Goal: Transaction & Acquisition: Obtain resource

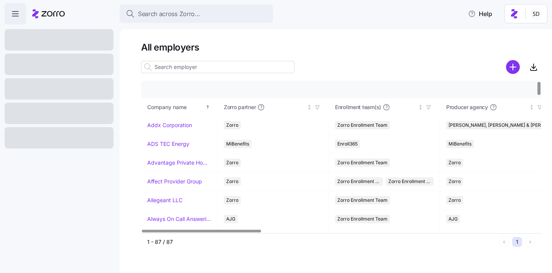
click at [193, 67] on input at bounding box center [217, 67] width 153 height 12
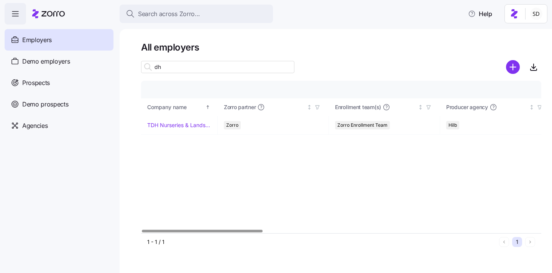
type input "d"
type input "D"
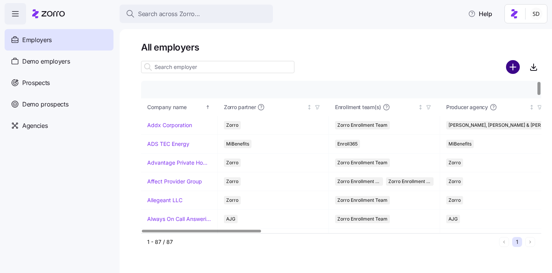
click at [514, 67] on icon "add icon" at bounding box center [513, 67] width 14 height 14
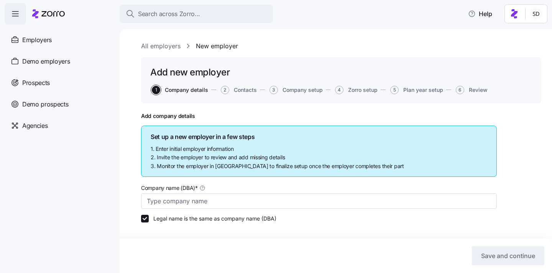
scroll to position [16, 0]
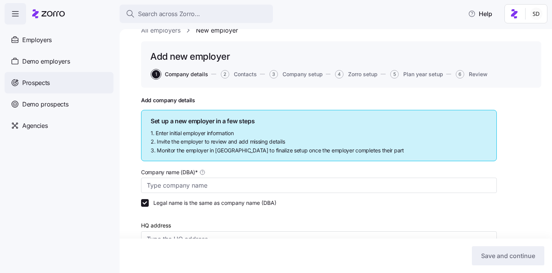
click at [34, 75] on div "Prospects" at bounding box center [59, 82] width 109 height 21
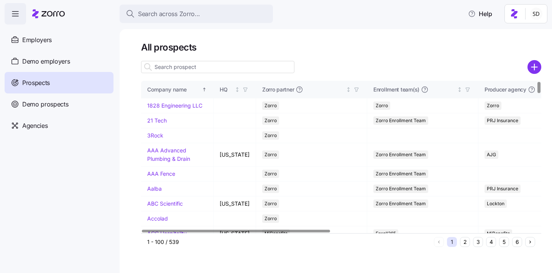
click at [176, 70] on input at bounding box center [217, 67] width 153 height 12
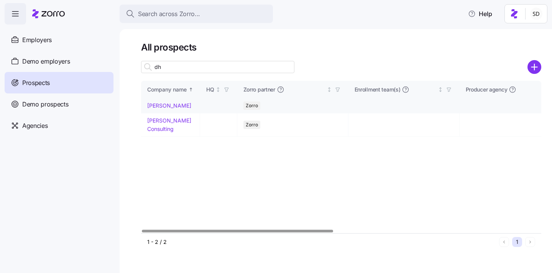
type input "dh"
click at [156, 103] on link "DH Smith" at bounding box center [169, 105] width 44 height 7
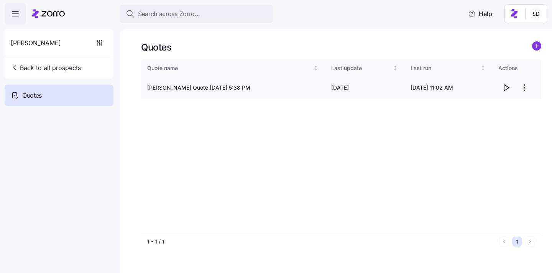
click at [505, 89] on icon "button" at bounding box center [505, 87] width 9 height 9
click at [541, 49] on icon "add icon" at bounding box center [536, 45] width 9 height 9
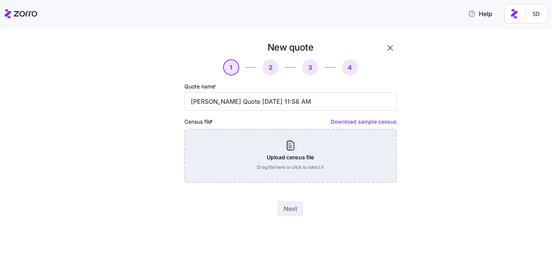
click at [305, 158] on div "Upload census file Drag file here or click to select it" at bounding box center [290, 156] width 212 height 54
click at [291, 156] on div "Upload census file Drag file here or click to select it" at bounding box center [290, 156] width 212 height 54
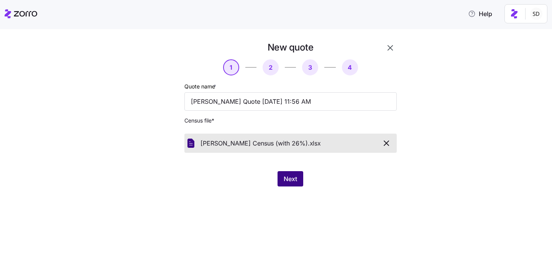
click at [290, 182] on span "Next" at bounding box center [290, 178] width 13 height 9
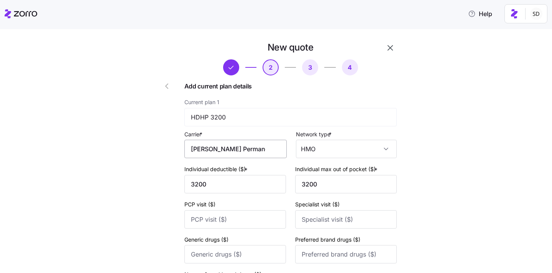
scroll to position [7, 0]
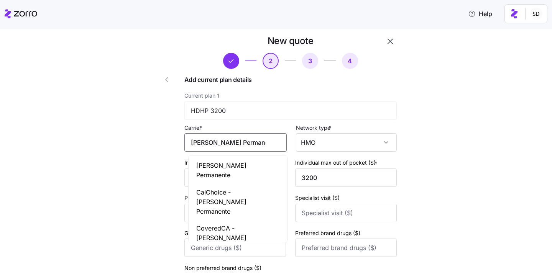
click at [262, 144] on input "Kaiser Permanente" at bounding box center [235, 142] width 102 height 18
click at [257, 167] on div "Kaiser Permanente" at bounding box center [237, 170] width 95 height 27
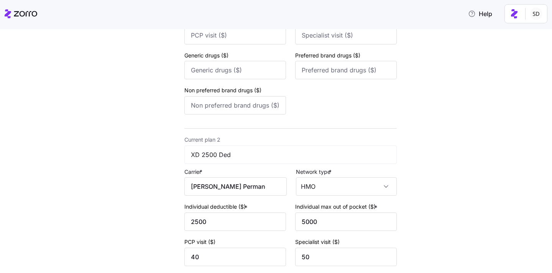
scroll to position [207, 0]
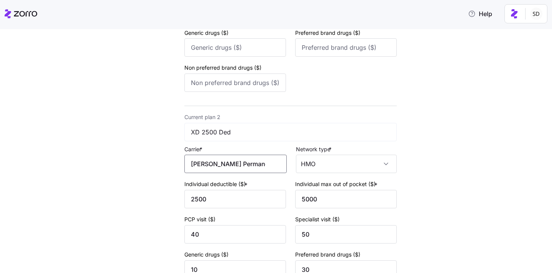
click at [257, 167] on input "Kaiser Permanente" at bounding box center [235, 164] width 102 height 18
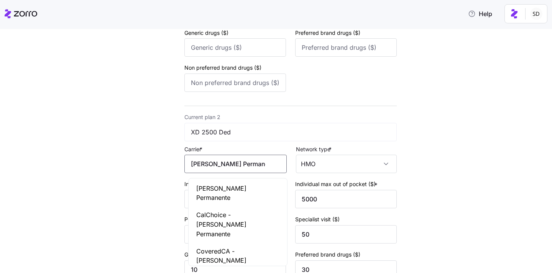
click at [252, 188] on div "Kaiser Permanente" at bounding box center [237, 193] width 95 height 27
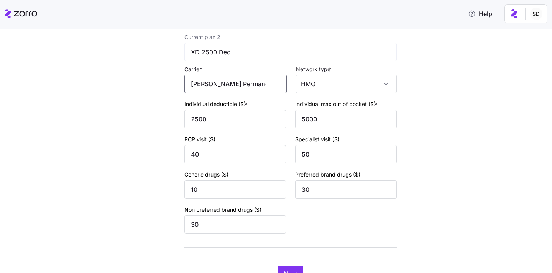
scroll to position [325, 0]
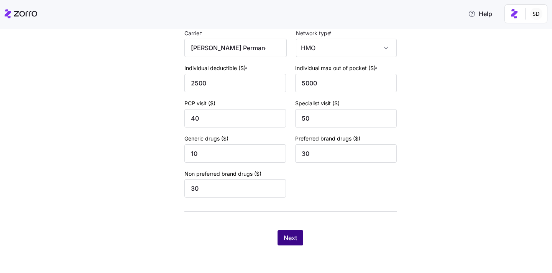
click at [297, 238] on span "Next" at bounding box center [290, 237] width 13 height 9
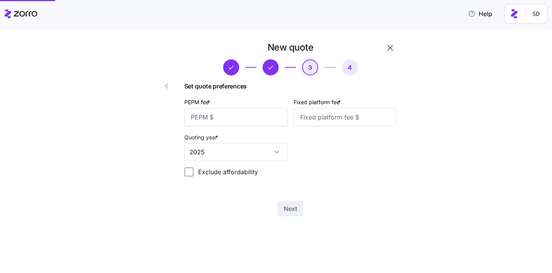
scroll to position [0, 0]
click at [240, 120] on input "PEPM fee *" at bounding box center [235, 117] width 103 height 18
type input "50"
click at [344, 120] on input "Fixed platform fee *" at bounding box center [345, 117] width 103 height 18
type input "100"
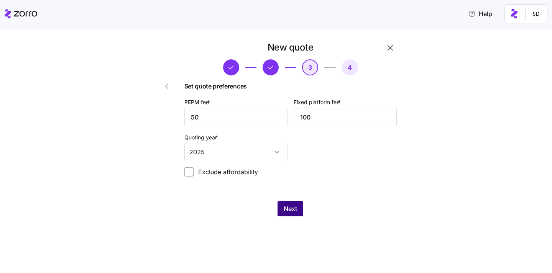
click at [294, 208] on span "Next" at bounding box center [290, 208] width 13 height 9
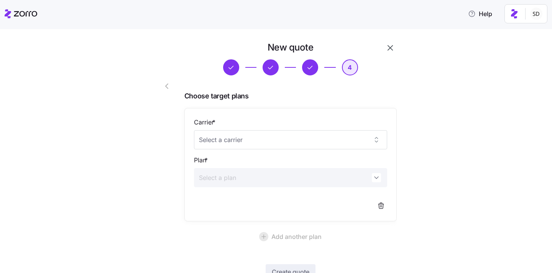
scroll to position [57, 0]
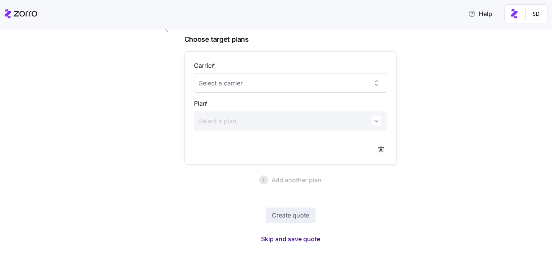
click at [290, 239] on span "Skip and save quote" at bounding box center [290, 239] width 59 height 9
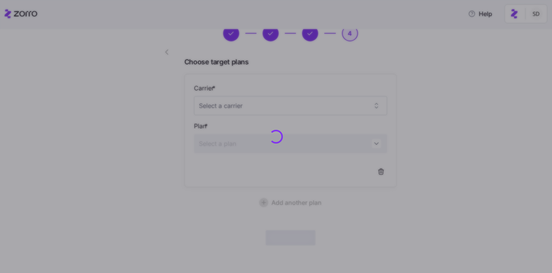
scroll to position [34, 0]
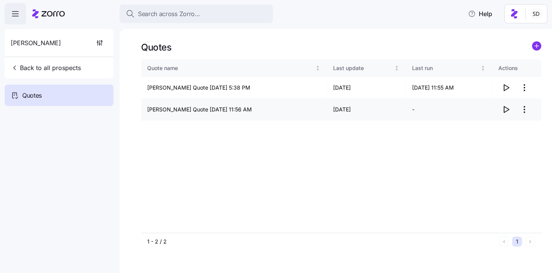
click at [507, 109] on icon "button" at bounding box center [505, 109] width 9 height 9
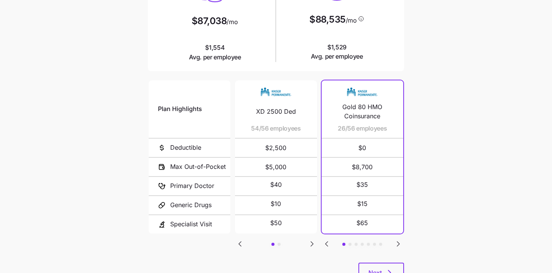
scroll to position [123, 0]
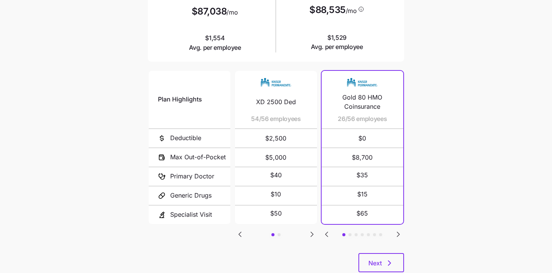
click at [313, 234] on icon "Go to next slide" at bounding box center [311, 234] width 9 height 9
click at [240, 231] on icon "Go to previous slide" at bounding box center [239, 234] width 9 height 9
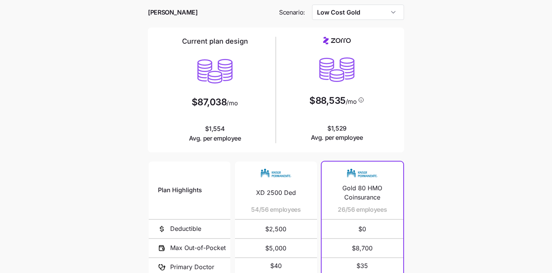
scroll to position [0, 0]
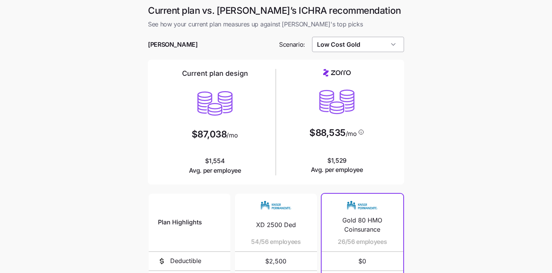
click at [389, 39] on input "Low Cost Gold" at bounding box center [358, 44] width 92 height 15
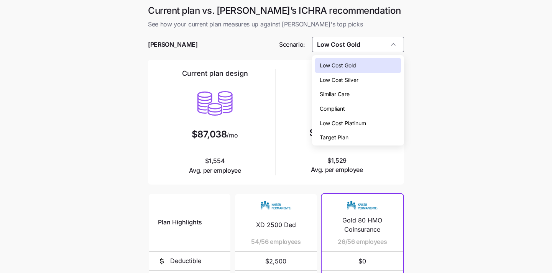
click at [376, 82] on div "Low Cost Silver" at bounding box center [358, 80] width 86 height 15
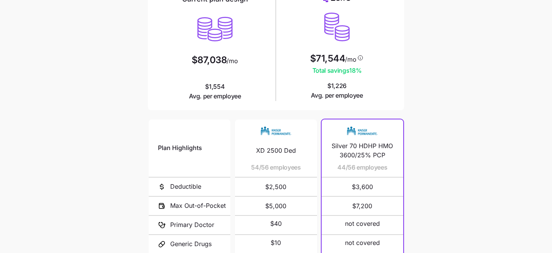
scroll to position [165, 0]
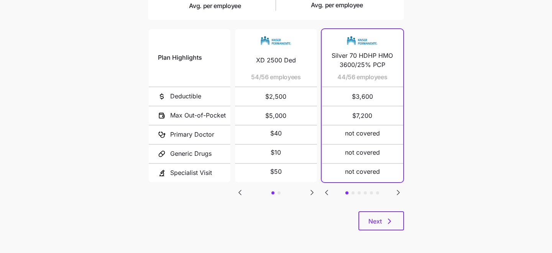
click at [313, 192] on icon "Go to next slide" at bounding box center [311, 192] width 9 height 9
click at [242, 191] on icon "Go to previous slide" at bounding box center [239, 192] width 9 height 9
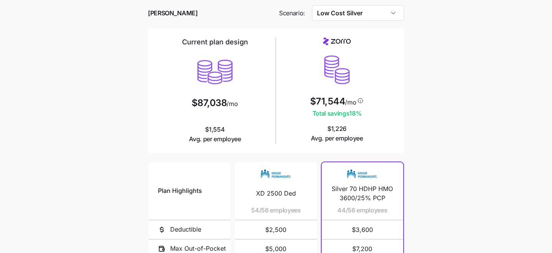
scroll to position [29, 0]
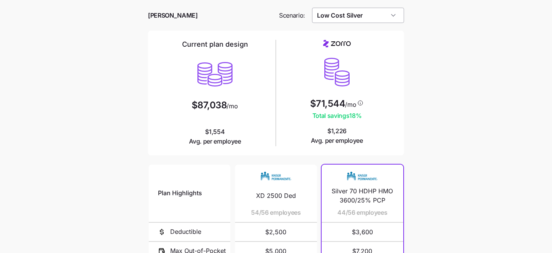
click at [389, 11] on input "Low Cost Silver" at bounding box center [358, 15] width 92 height 15
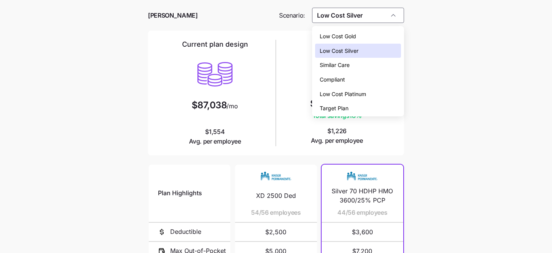
click at [371, 38] on div "Low Cost Gold" at bounding box center [358, 36] width 86 height 15
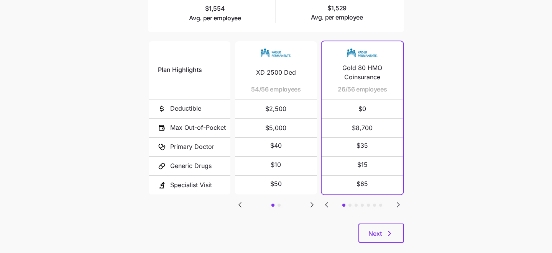
scroll to position [165, 0]
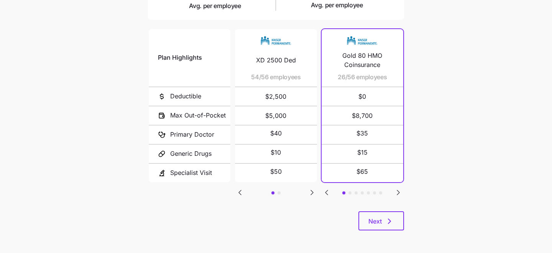
click at [399, 190] on icon "Go to next slide" at bounding box center [398, 192] width 2 height 5
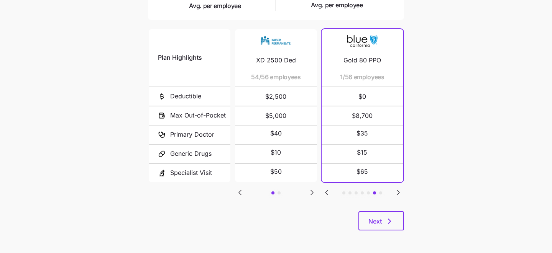
click at [328, 190] on icon "Go to previous slide" at bounding box center [326, 192] width 9 height 9
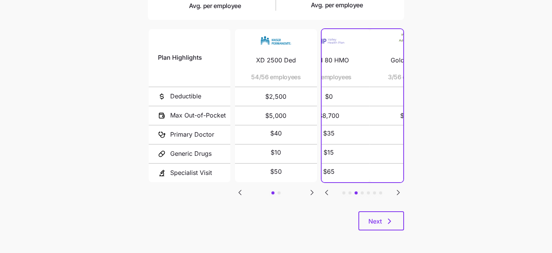
click at [328, 190] on icon "Go to previous slide" at bounding box center [326, 192] width 9 height 9
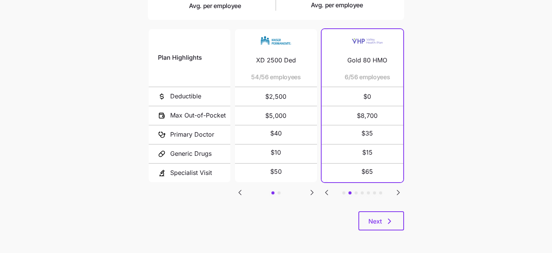
click at [328, 190] on icon "Go to previous slide" at bounding box center [326, 192] width 9 height 9
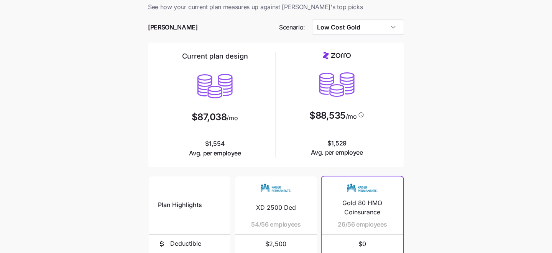
scroll to position [8, 0]
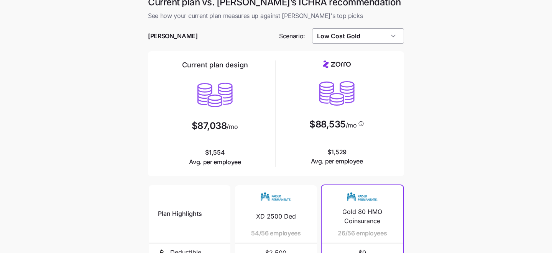
click at [382, 36] on input "Low Cost Gold" at bounding box center [358, 35] width 92 height 15
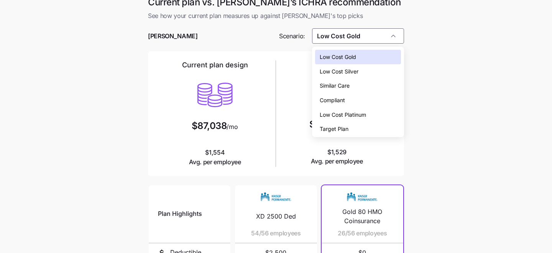
click at [380, 67] on div "Low Cost Silver" at bounding box center [358, 71] width 86 height 15
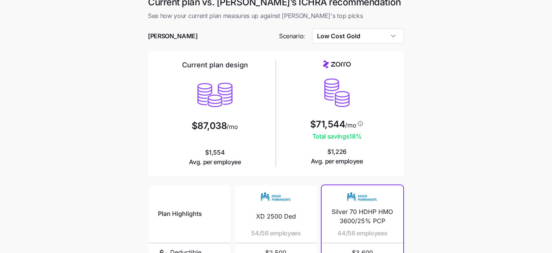
type input "Low Cost Silver"
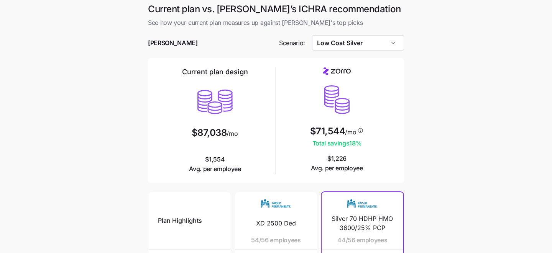
scroll to position [6, 0]
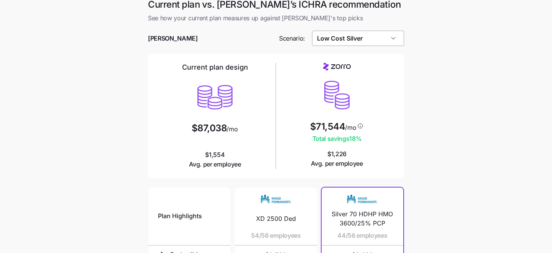
click at [392, 37] on input "Low Cost Silver" at bounding box center [358, 38] width 92 height 15
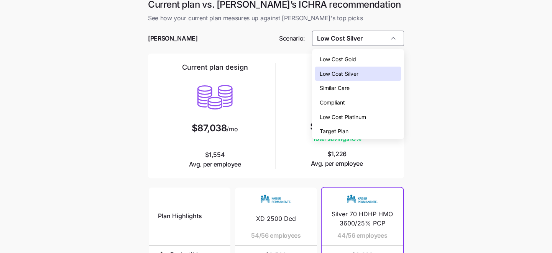
click at [431, 36] on main "Current plan vs. Zorro’s ICHRA recommendation See how your current plan measure…" at bounding box center [276, 203] width 552 height 418
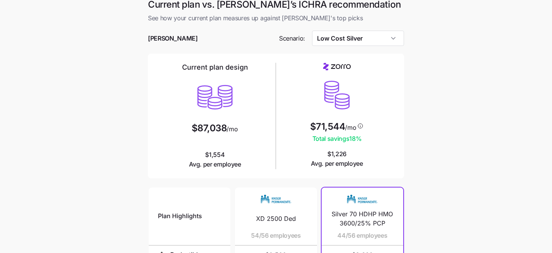
scroll to position [165, 0]
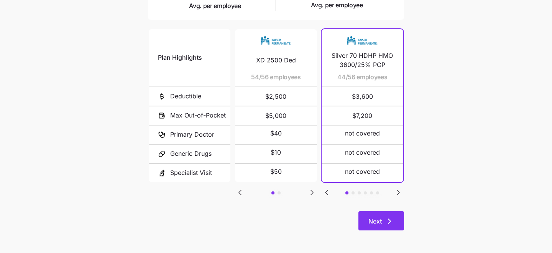
click at [377, 218] on span "Next" at bounding box center [374, 221] width 13 height 9
click at [373, 225] on span "Next" at bounding box center [374, 221] width 13 height 9
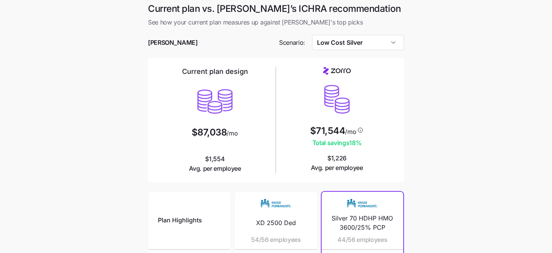
scroll to position [0, 0]
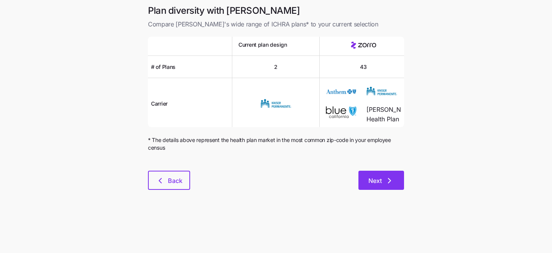
click at [372, 179] on span "Next" at bounding box center [374, 180] width 13 height 9
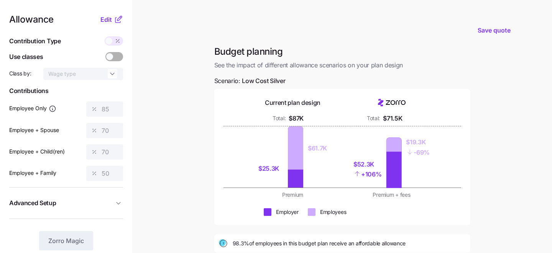
scroll to position [1, 0]
click at [106, 19] on span "Edit" at bounding box center [105, 19] width 11 height 9
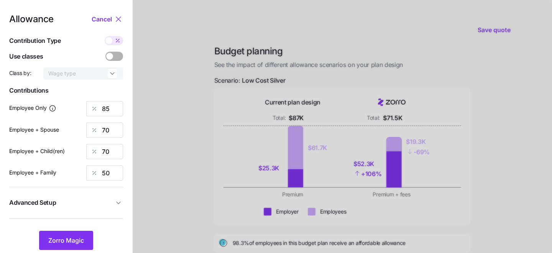
click at [109, 41] on span at bounding box center [108, 40] width 7 height 7
click at [105, 36] on input "checkbox" at bounding box center [105, 36] width 0 height 0
type input "498"
type input "820"
type input "742"
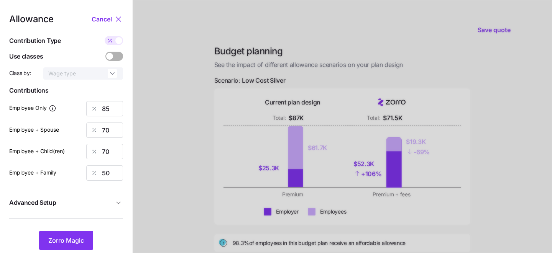
type input "823"
click at [117, 108] on input "498" at bounding box center [104, 108] width 37 height 15
click at [119, 18] on icon at bounding box center [118, 19] width 5 height 5
type input "85"
type input "70"
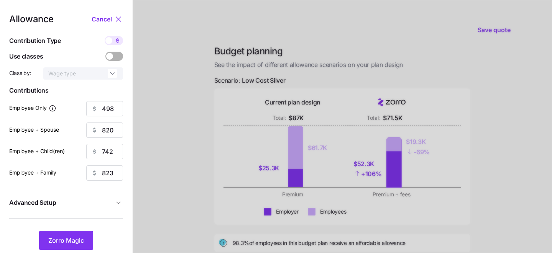
type input "70"
type input "50"
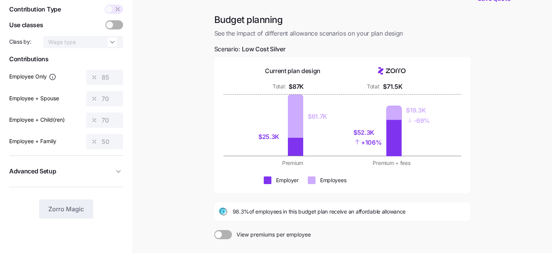
scroll to position [17, 0]
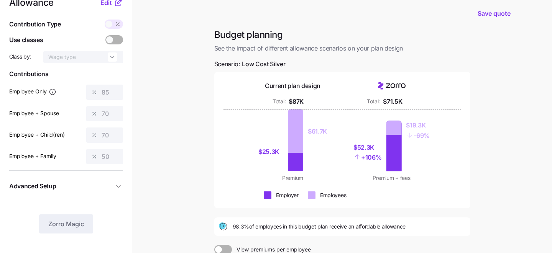
click at [108, 25] on span at bounding box center [108, 24] width 7 height 7
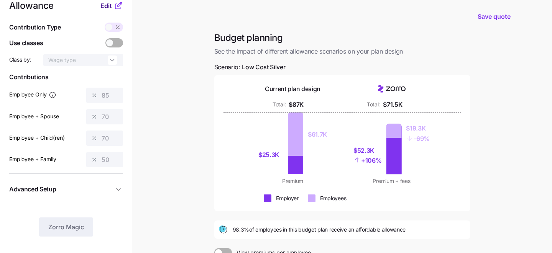
click at [107, 5] on span "Edit" at bounding box center [105, 5] width 11 height 9
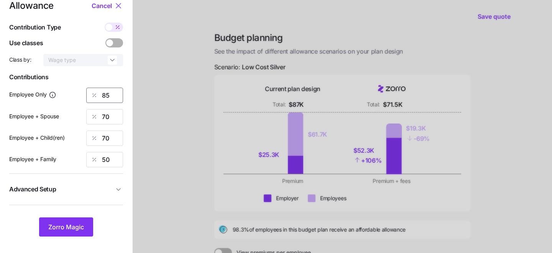
click at [116, 94] on input "85" at bounding box center [104, 95] width 37 height 15
type input "8"
type input "50"
click at [105, 116] on input "70" at bounding box center [104, 116] width 37 height 15
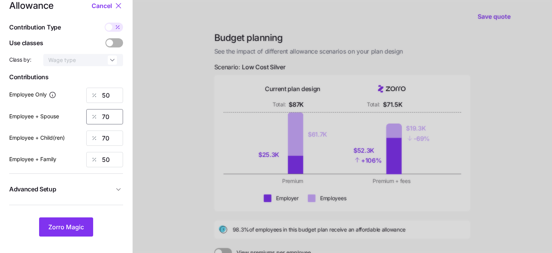
click at [105, 116] on input "70" at bounding box center [104, 116] width 37 height 15
type input "50"
click at [105, 136] on input "70" at bounding box center [104, 138] width 37 height 15
type input "50"
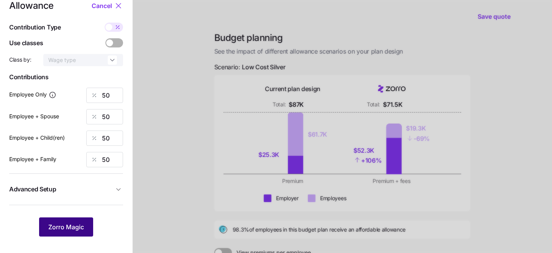
click at [51, 235] on button "Zorro Magic" at bounding box center [66, 227] width 54 height 19
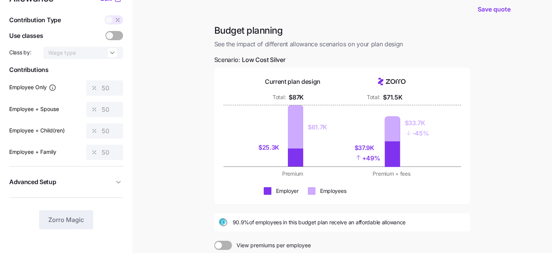
scroll to position [34, 0]
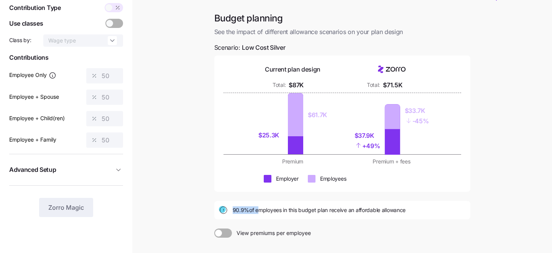
drag, startPoint x: 233, startPoint y: 210, endPoint x: 256, endPoint y: 210, distance: 23.4
click at [256, 210] on span "90.9% of employees in this budget plan receive an affordable allowance" at bounding box center [319, 211] width 173 height 8
click at [236, 211] on span "90.9% of employees in this budget plan receive an affordable allowance" at bounding box center [319, 211] width 173 height 8
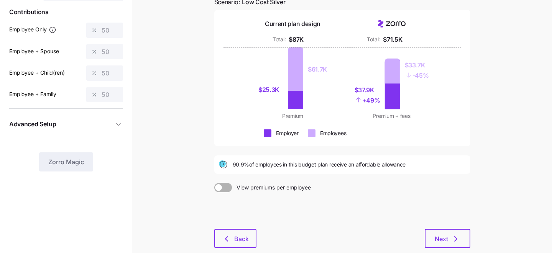
scroll to position [80, 0]
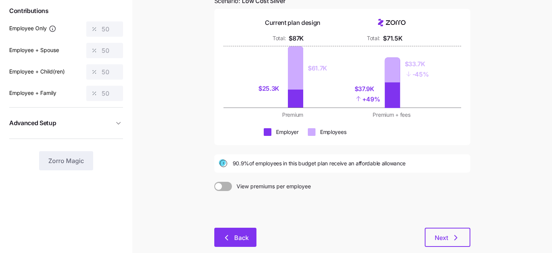
click at [238, 241] on span "Back" at bounding box center [241, 237] width 15 height 9
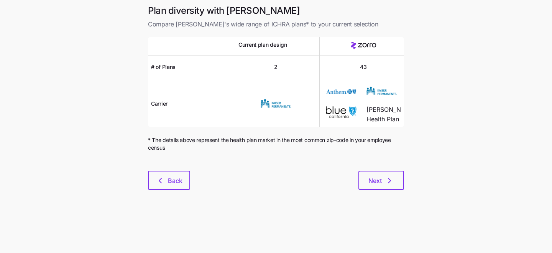
click at [145, 176] on div "Plan diversity with Zorro Compare Zorro's wide range of ICHRA plans* to your cu…" at bounding box center [276, 102] width 268 height 195
click at [166, 181] on span "Back" at bounding box center [169, 180] width 22 height 9
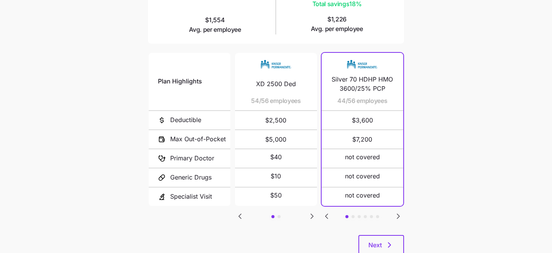
scroll to position [165, 0]
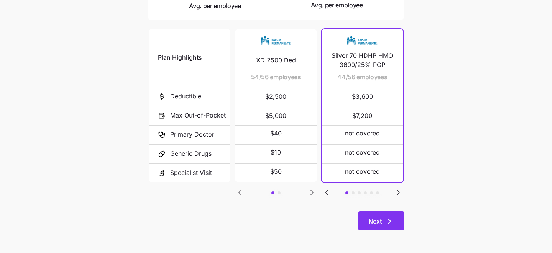
click at [378, 221] on span "Next" at bounding box center [374, 221] width 13 height 9
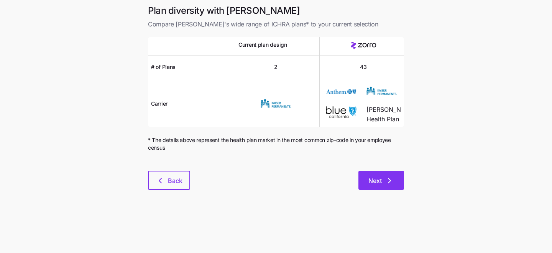
click at [375, 180] on span "Next" at bounding box center [374, 180] width 13 height 9
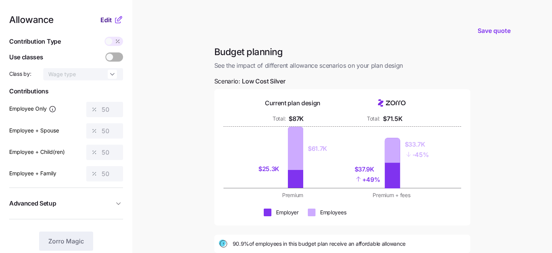
click at [106, 19] on span "Edit" at bounding box center [105, 19] width 11 height 9
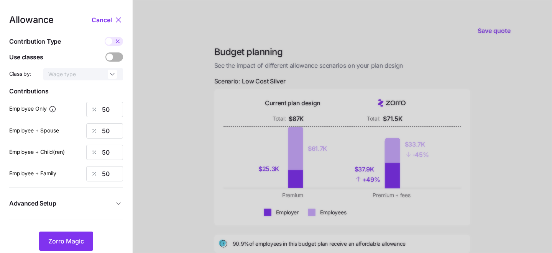
click at [109, 40] on span at bounding box center [108, 41] width 7 height 7
click at [105, 37] on input "checkbox" at bounding box center [105, 37] width 0 height 0
type input "293"
type input "586"
type input "530"
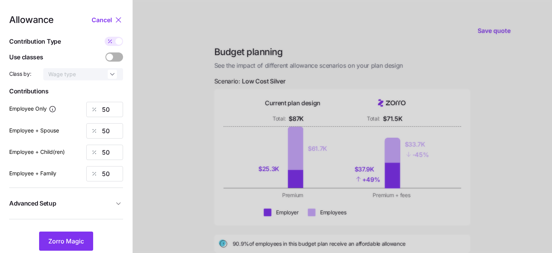
type input "823"
click at [117, 128] on input "586" at bounding box center [104, 130] width 37 height 15
type input "5"
type input "293"
click at [117, 153] on input "530" at bounding box center [104, 152] width 37 height 15
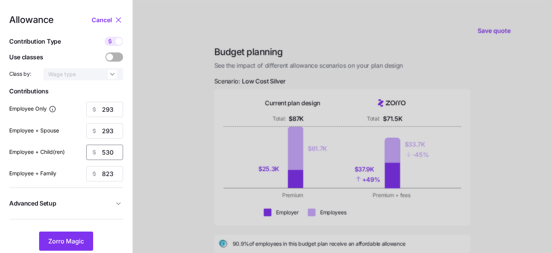
click at [117, 153] on input "530" at bounding box center [104, 152] width 37 height 15
type input "293"
click at [116, 178] on input "823" at bounding box center [104, 173] width 37 height 15
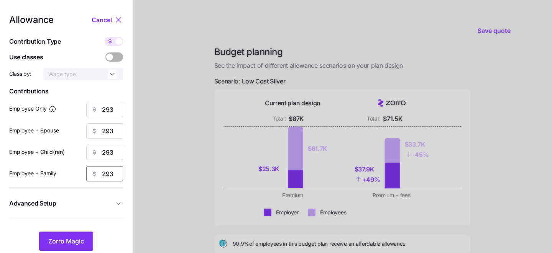
type input "293"
click at [153, 169] on div at bounding box center [342, 188] width 419 height 377
click at [115, 111] on input "293" at bounding box center [104, 109] width 37 height 15
click at [63, 246] on span "Zorro Magic" at bounding box center [66, 241] width 36 height 9
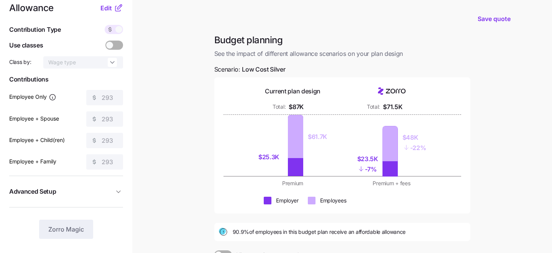
scroll to position [10, 0]
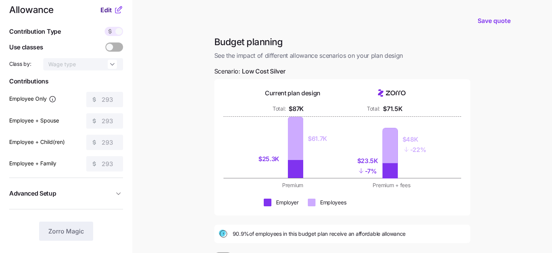
click at [108, 7] on span "Edit" at bounding box center [105, 9] width 11 height 9
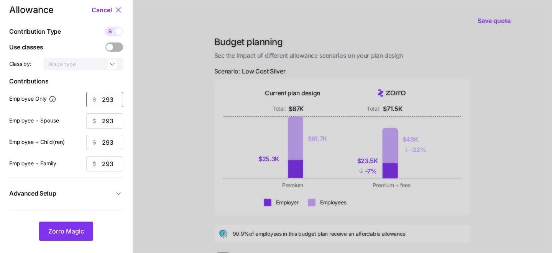
click at [109, 98] on input "293" at bounding box center [104, 99] width 37 height 15
click at [112, 98] on input "293" at bounding box center [104, 99] width 37 height 15
type input "2"
type input "452"
click at [111, 124] on input "293" at bounding box center [104, 120] width 37 height 15
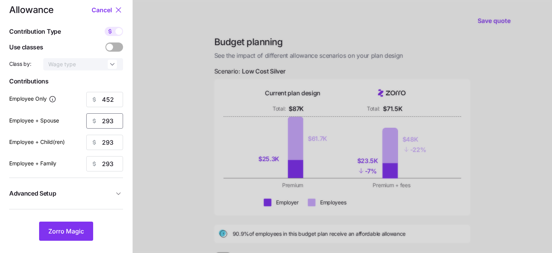
click at [111, 124] on input "293" at bounding box center [104, 120] width 37 height 15
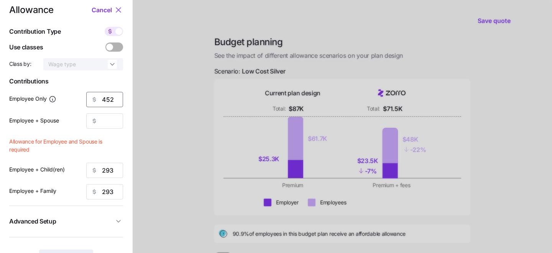
click at [114, 100] on input "452" at bounding box center [104, 99] width 37 height 15
type input "359"
click at [104, 126] on input "Employee + Spouse" at bounding box center [104, 120] width 37 height 15
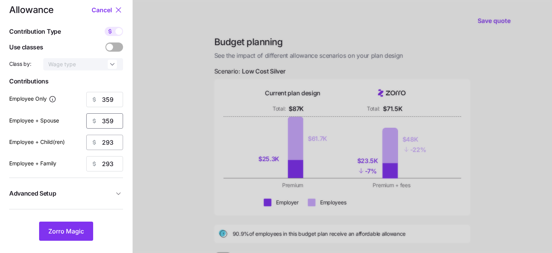
type input "359"
click at [113, 144] on input "293" at bounding box center [104, 142] width 37 height 15
type input "359"
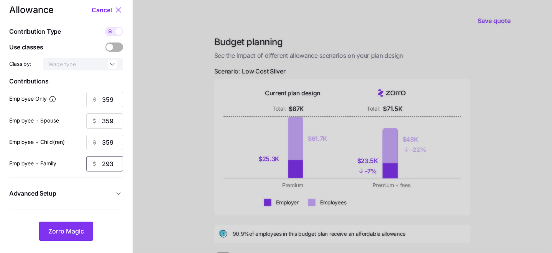
click at [108, 162] on input "293" at bounding box center [104, 163] width 37 height 15
type input "359"
click at [66, 232] on span "Zorro Magic" at bounding box center [66, 231] width 36 height 9
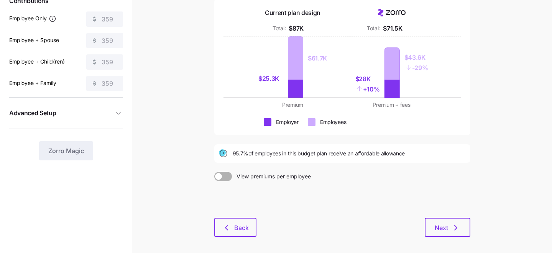
scroll to position [94, 0]
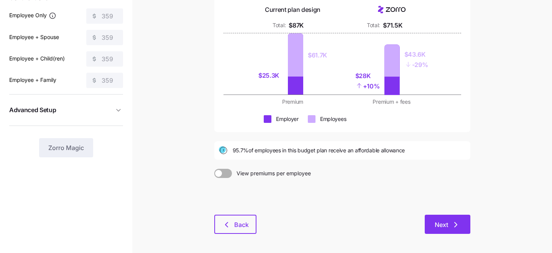
click at [440, 227] on span "Next" at bounding box center [441, 224] width 13 height 9
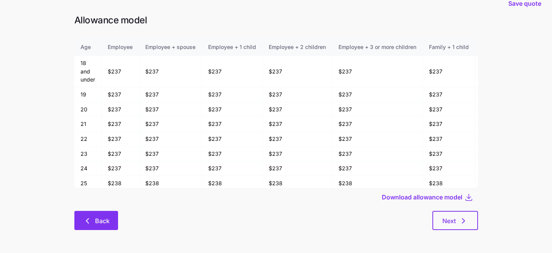
click at [94, 222] on span "Back" at bounding box center [96, 221] width 24 height 9
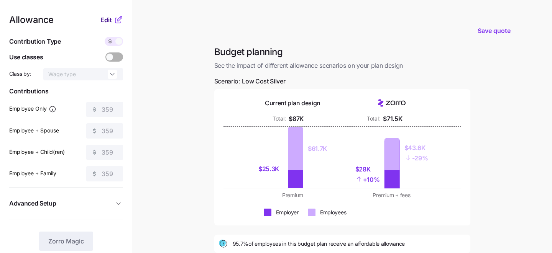
click at [107, 21] on span "Edit" at bounding box center [105, 19] width 11 height 9
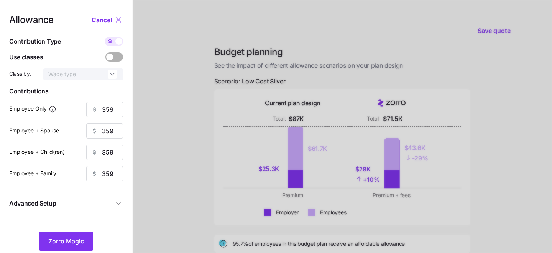
click at [112, 57] on span at bounding box center [109, 57] width 7 height 7
click at [105, 53] on input "checkbox" at bounding box center [105, 53] width 0 height 0
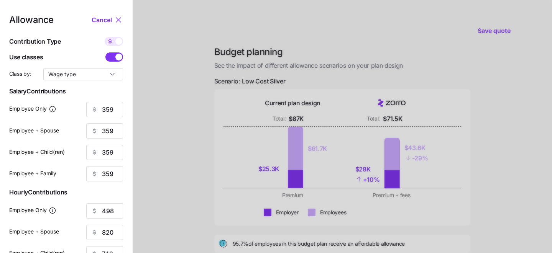
click at [116, 57] on span at bounding box center [118, 57] width 7 height 7
click at [105, 53] on input "checkbox" at bounding box center [105, 53] width 0 height 0
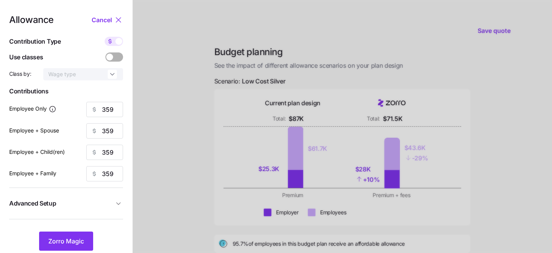
click at [116, 42] on span at bounding box center [118, 41] width 7 height 7
click at [105, 37] on input "checkbox" at bounding box center [105, 37] width 0 height 0
type input "61"
type input "31"
type input "34"
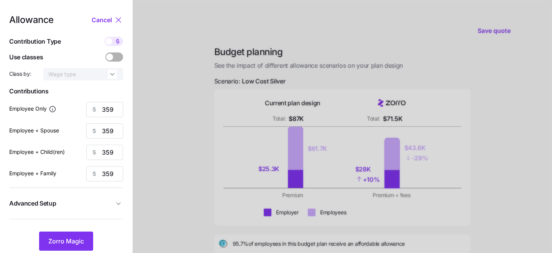
type input "22"
click at [115, 108] on input "61" at bounding box center [104, 109] width 37 height 15
click at [113, 131] on input "31" at bounding box center [104, 130] width 37 height 15
type input "3"
type input "40"
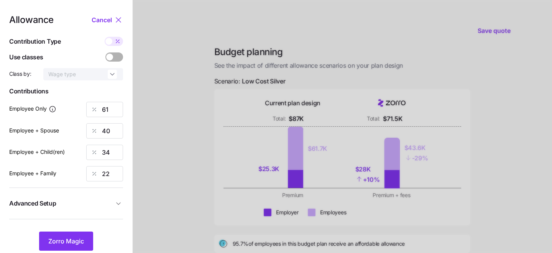
click at [89, 160] on div "Allowance Cancel Contribution Type Use classes Class by: Wage type Contribution…" at bounding box center [66, 133] width 114 height 236
click at [108, 154] on input "34" at bounding box center [104, 152] width 37 height 15
type input "3"
type input "40"
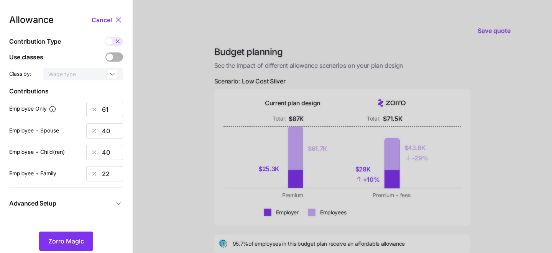
click at [82, 179] on div "Employee + Family 22" at bounding box center [66, 173] width 114 height 15
click at [105, 175] on input "22" at bounding box center [104, 173] width 37 height 15
type input "40"
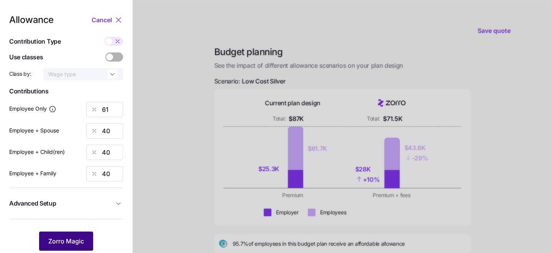
click at [66, 243] on span "Zorro Magic" at bounding box center [66, 241] width 36 height 9
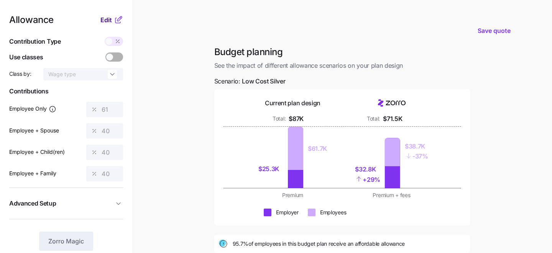
click at [107, 22] on span "Edit" at bounding box center [105, 19] width 11 height 9
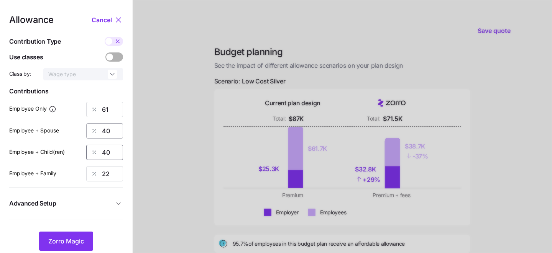
type input "22"
type input "34"
type input "31"
click at [150, 136] on div at bounding box center [342, 188] width 419 height 377
click at [71, 241] on span "Zorro Magic" at bounding box center [66, 241] width 36 height 9
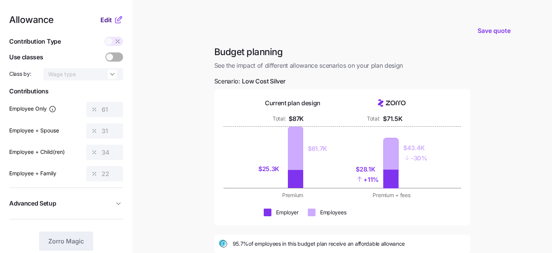
click at [105, 20] on span "Edit" at bounding box center [105, 19] width 11 height 9
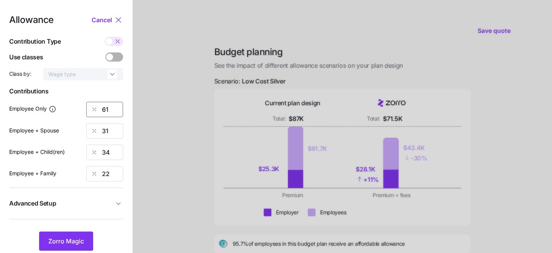
click at [116, 108] on input "61" at bounding box center [104, 109] width 37 height 15
type input "6"
type input "5"
type input "57"
click at [52, 243] on span "Zorro Magic" at bounding box center [66, 241] width 36 height 9
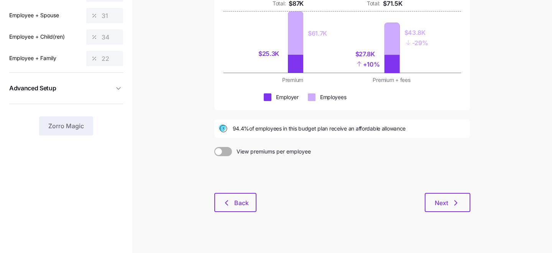
scroll to position [123, 0]
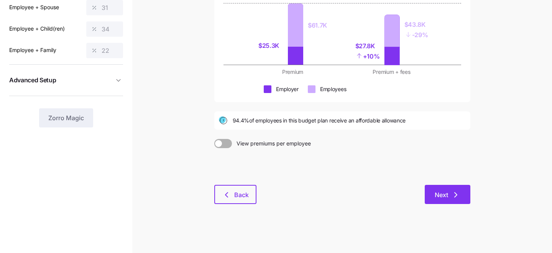
click at [425, 194] on button "Next" at bounding box center [448, 194] width 46 height 19
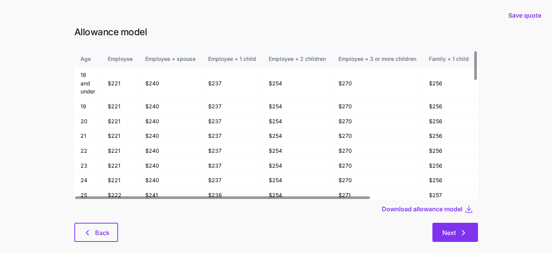
click at [451, 233] on span "Next" at bounding box center [448, 232] width 13 height 9
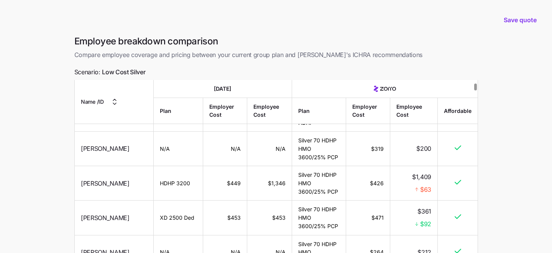
scroll to position [131, 0]
click at [154, 200] on td "HDHP 3200" at bounding box center [178, 183] width 49 height 34
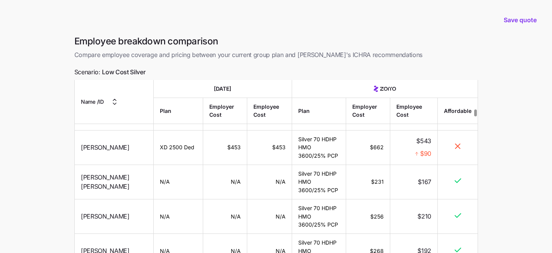
scroll to position [1368, 0]
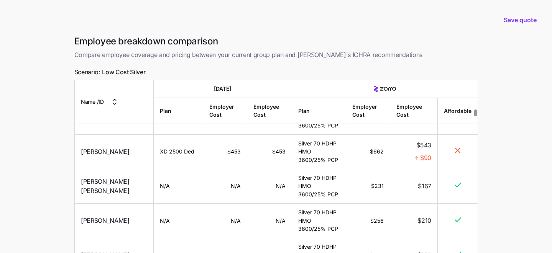
click at [91, 157] on span "GARY CASILLAS" at bounding box center [105, 152] width 49 height 10
click at [92, 157] on span "GARY CASILLAS" at bounding box center [105, 152] width 49 height 10
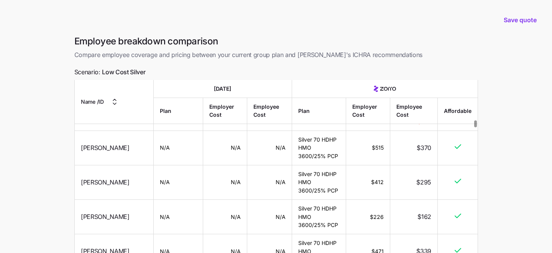
scroll to position [1885, 0]
click at [422, 125] on span "$1,267" at bounding box center [421, 120] width 19 height 10
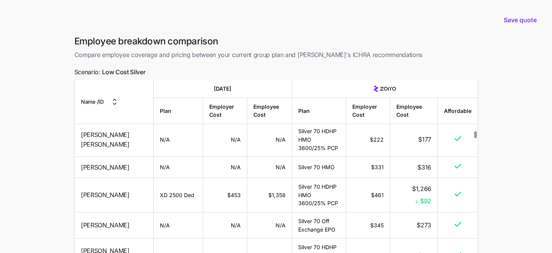
click at [420, 118] on span "$163" at bounding box center [424, 113] width 14 height 10
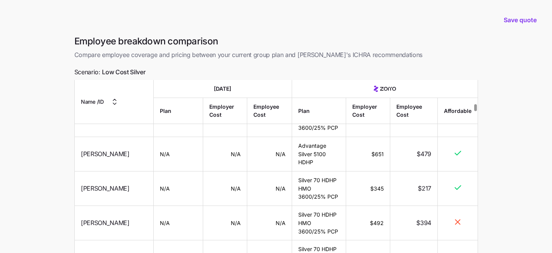
scroll to position [1117, 0]
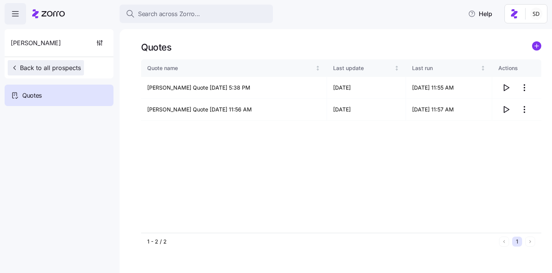
click at [16, 67] on icon "button" at bounding box center [15, 68] width 8 height 8
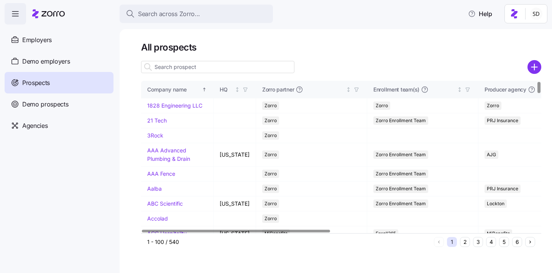
click at [179, 71] on input at bounding box center [217, 67] width 153 height 12
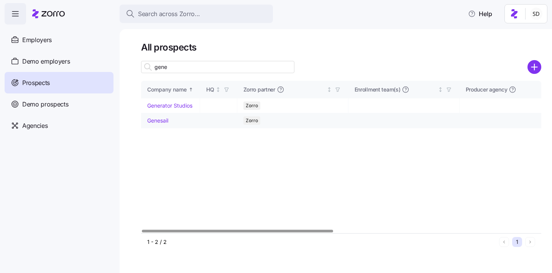
type input "gene"
click at [153, 121] on link "Genesail" at bounding box center [157, 120] width 21 height 7
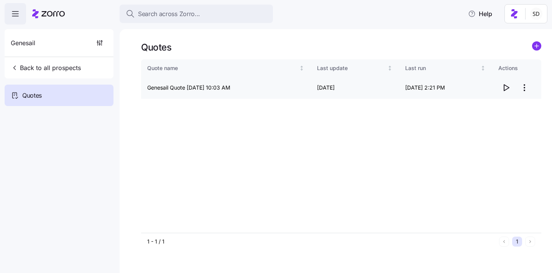
click at [505, 89] on icon "button" at bounding box center [505, 87] width 9 height 9
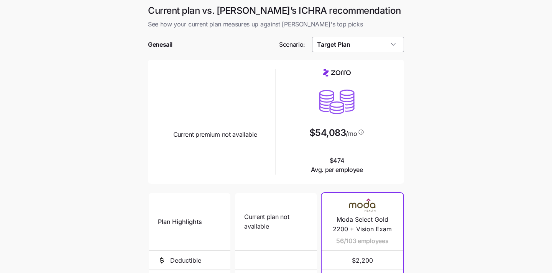
click at [341, 45] on input "Target Plan" at bounding box center [358, 44] width 92 height 15
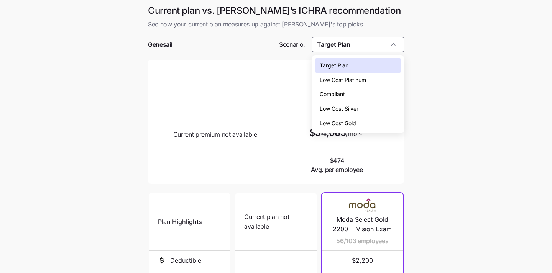
click at [342, 107] on span "Low Cost Silver" at bounding box center [339, 109] width 39 height 8
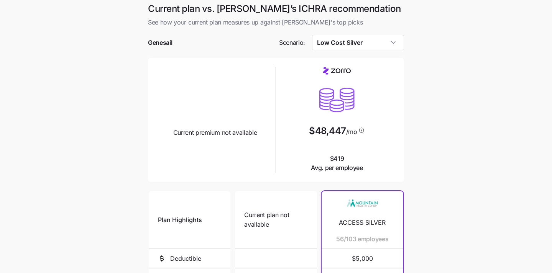
scroll to position [3, 0]
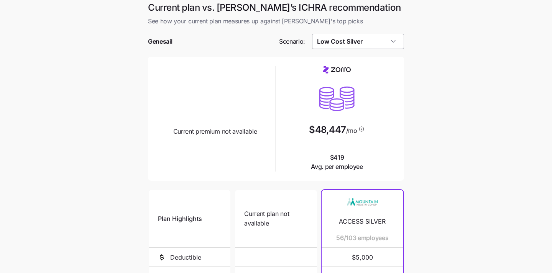
click at [346, 43] on input "Low Cost Silver" at bounding box center [358, 41] width 92 height 15
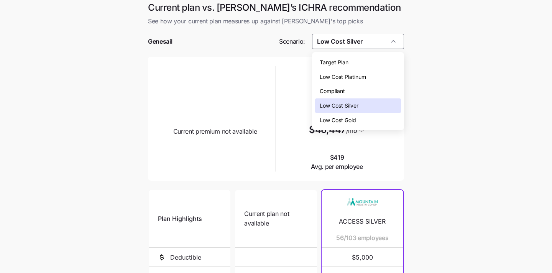
click at [342, 122] on span "Low Cost Gold" at bounding box center [338, 120] width 36 height 8
type input "Low Cost Gold"
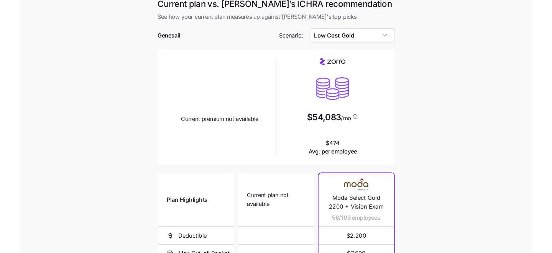
scroll to position [0, 0]
